Goal: Information Seeking & Learning: Learn about a topic

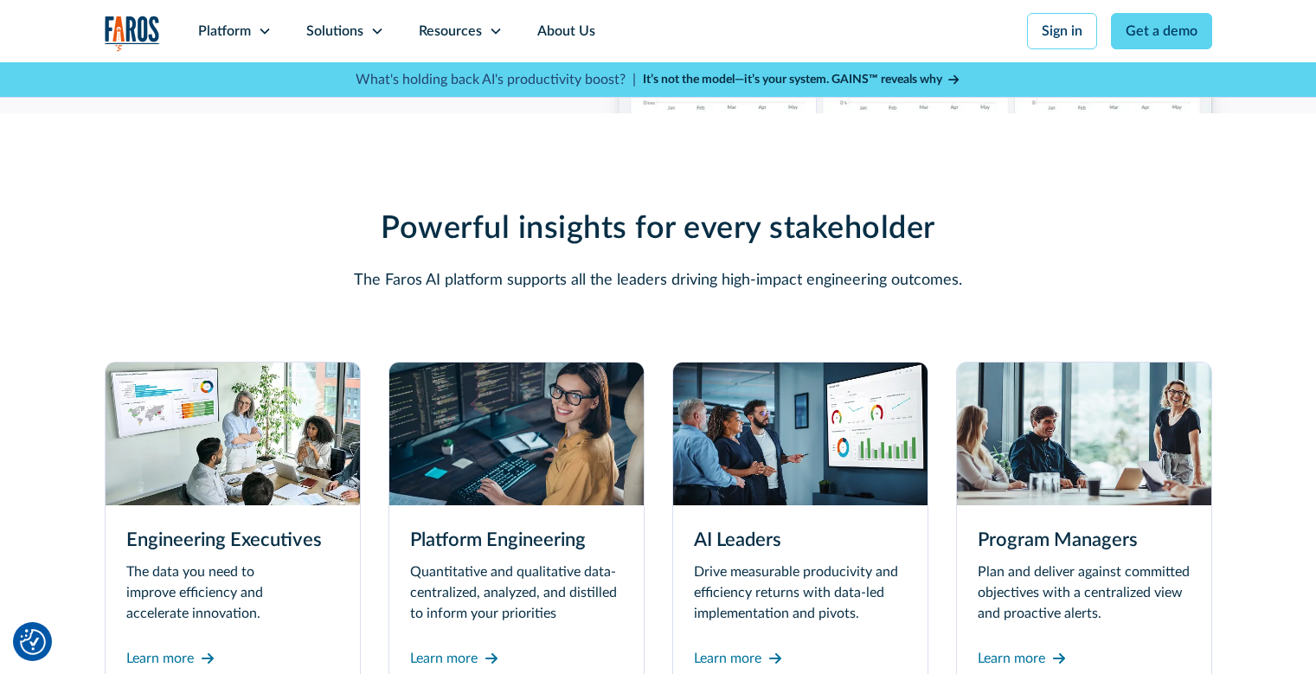
scroll to position [4843, 0]
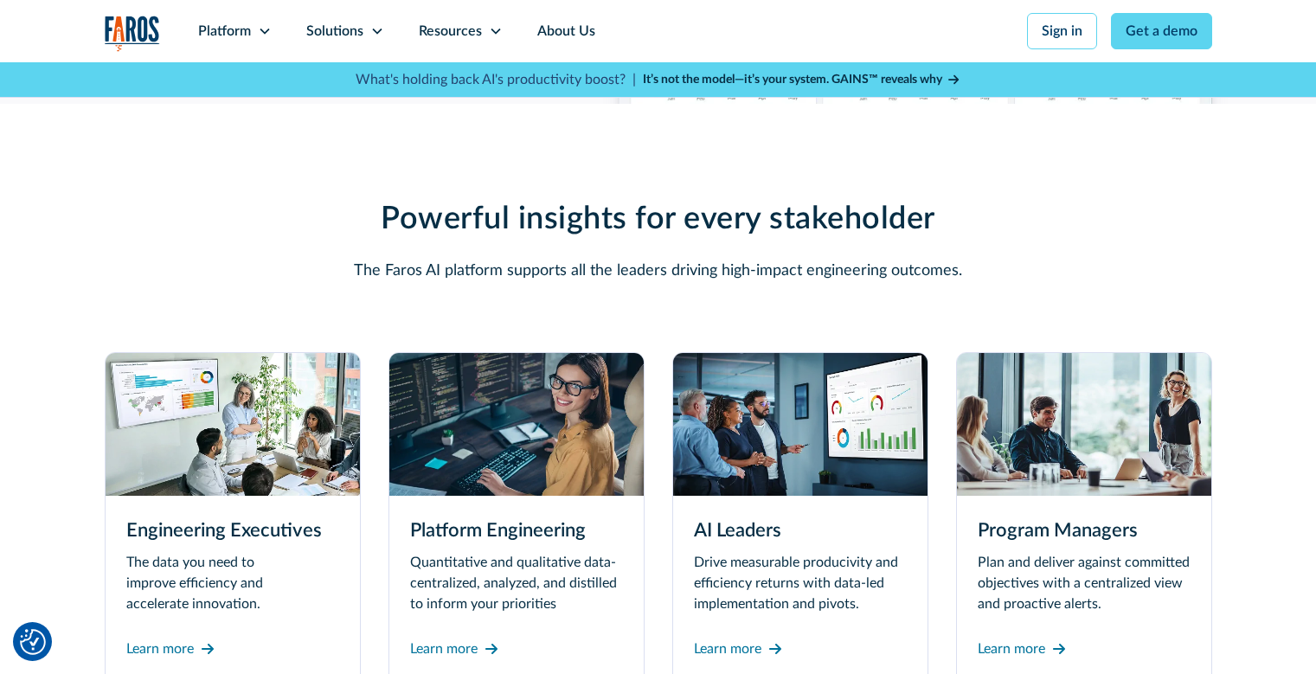
click at [1130, 529] on h3 "Program Managers" at bounding box center [1083, 530] width 213 height 29
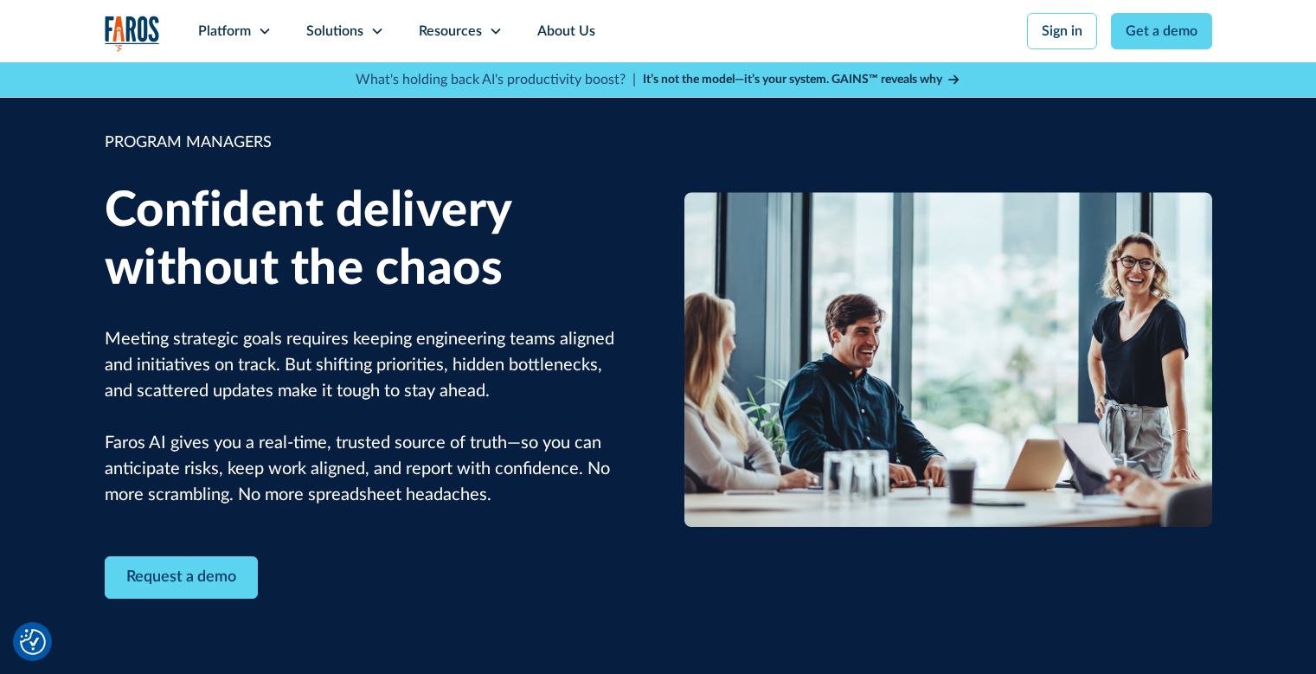
click at [958, 81] on icon at bounding box center [953, 80] width 10 height 10
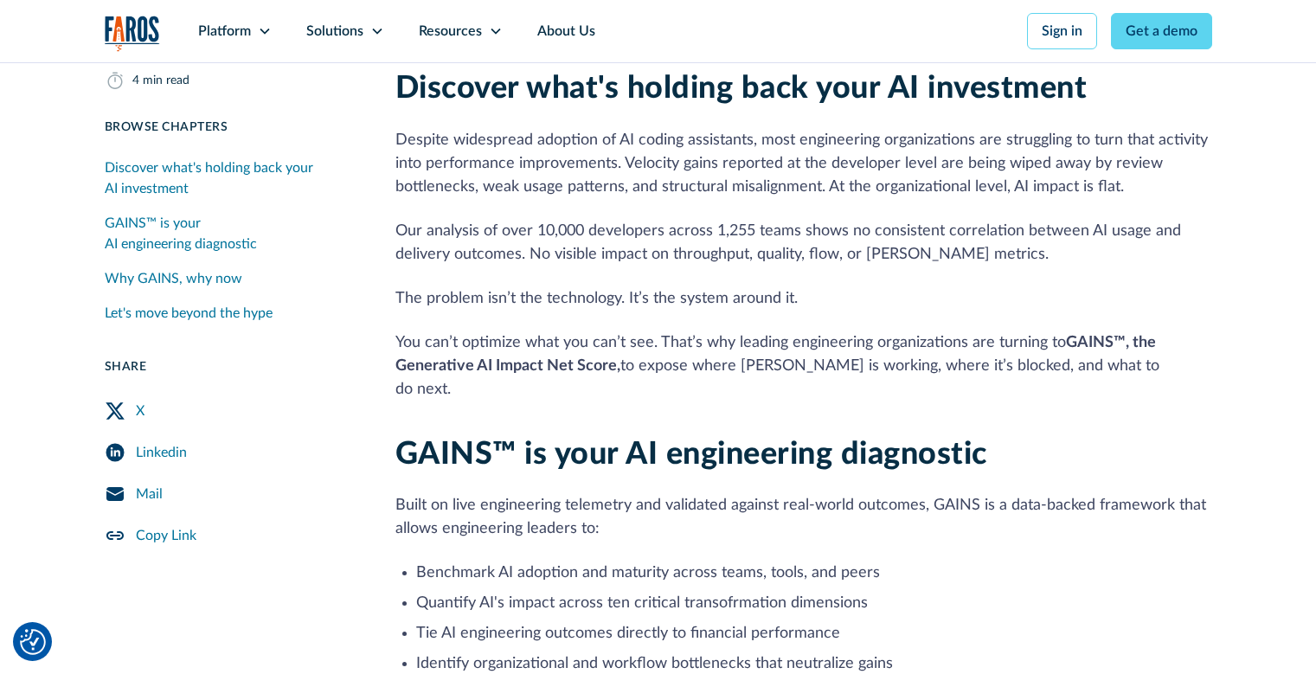
scroll to position [519, 0]
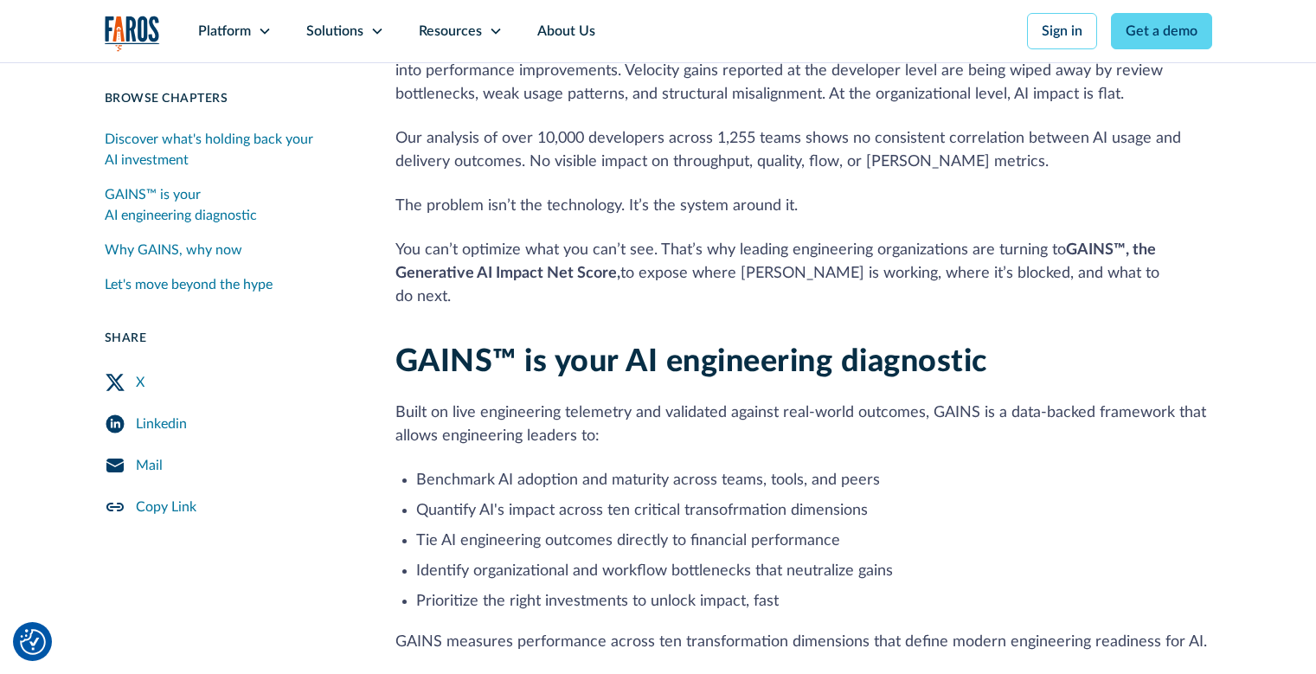
click at [111, 426] on icon "LinkedIn Share" at bounding box center [111, 424] width 2 height 6
